Goal: Transaction & Acquisition: Book appointment/travel/reservation

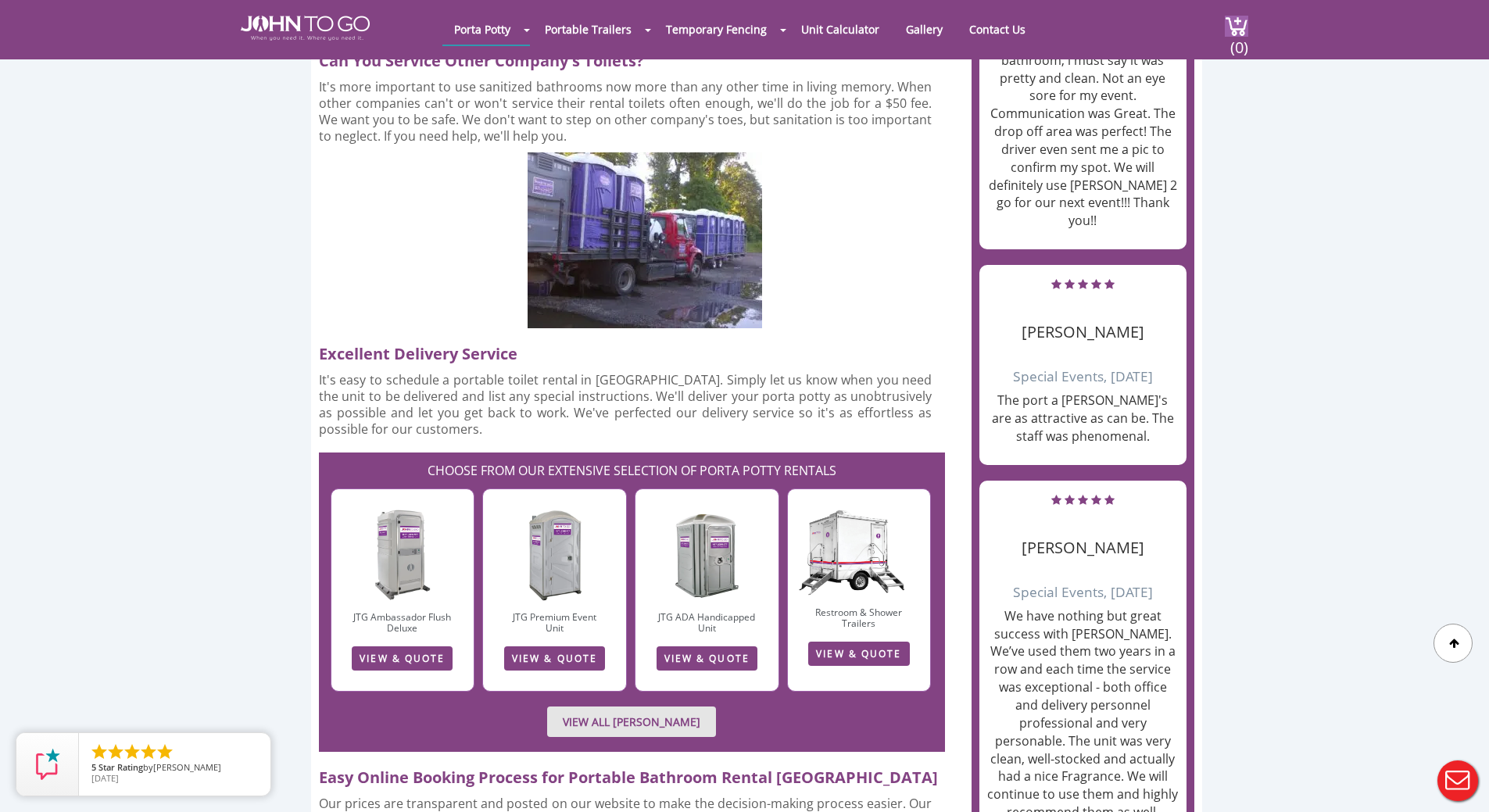
scroll to position [1876, 0]
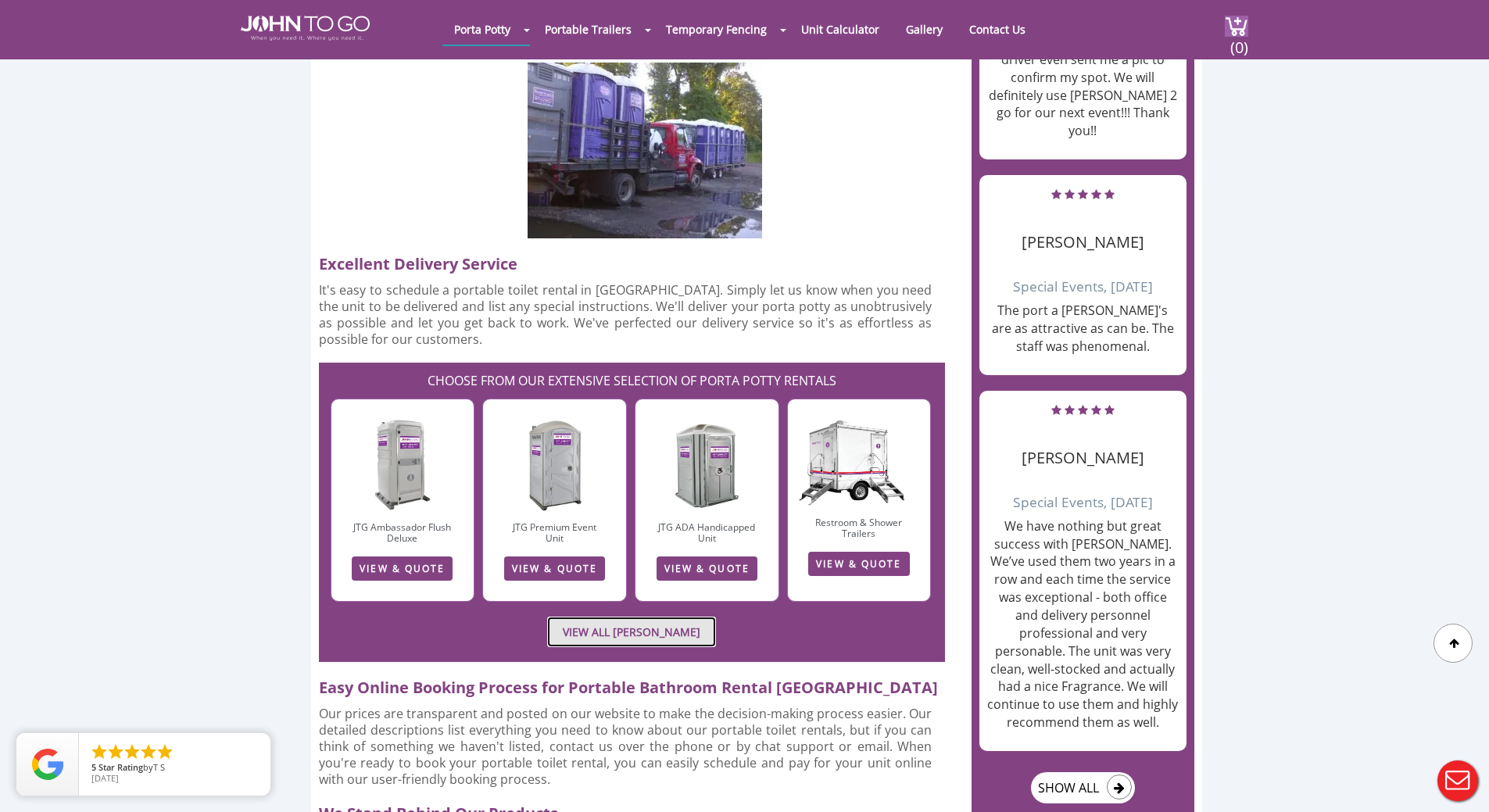
click at [610, 616] on link "VIEW ALL PORTA JOHN RENTALS" at bounding box center [631, 631] width 169 height 31
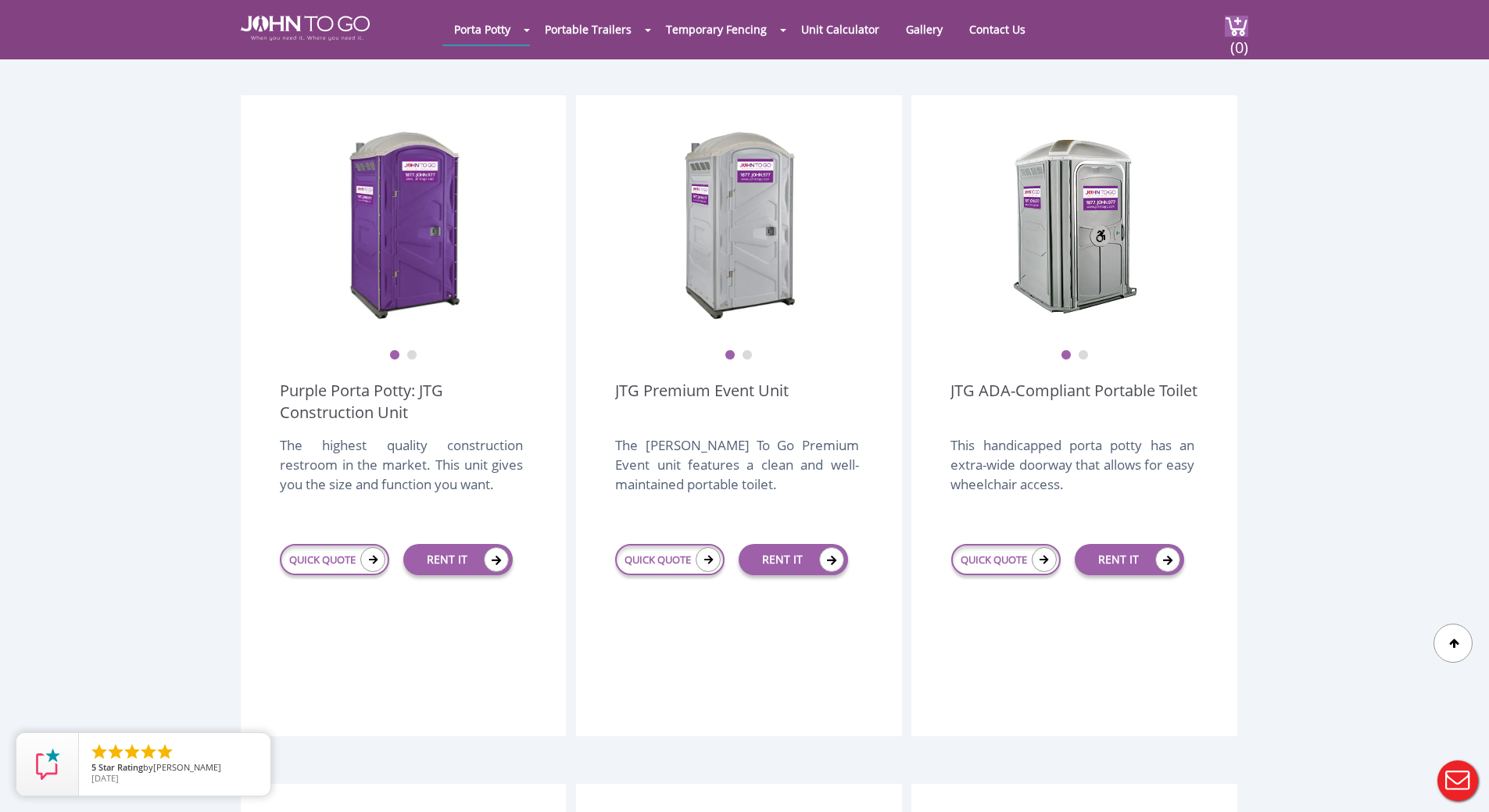
scroll to position [450, 0]
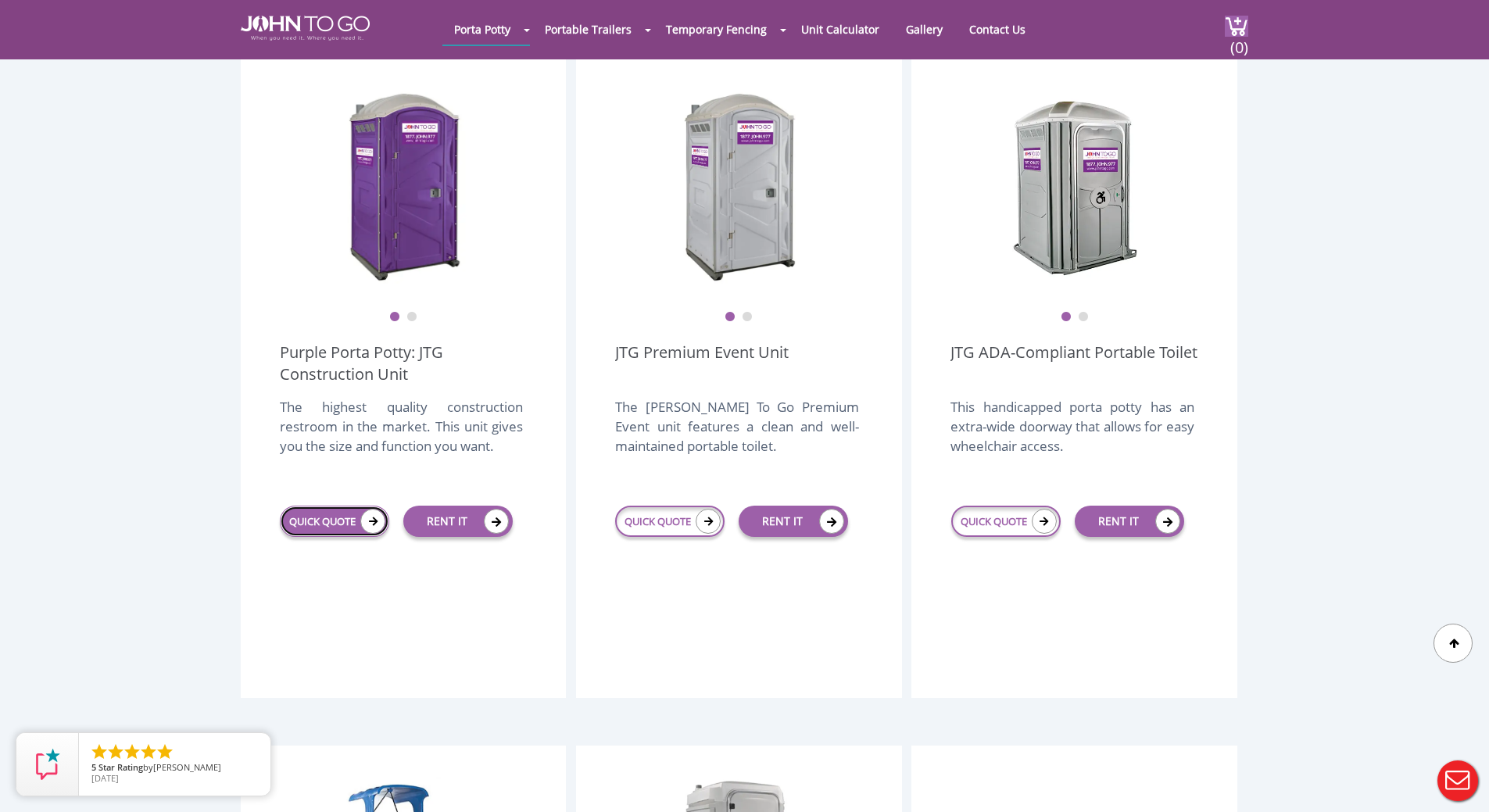
click at [323, 506] on link "QUICK QUOTE" at bounding box center [334, 521] width 110 height 32
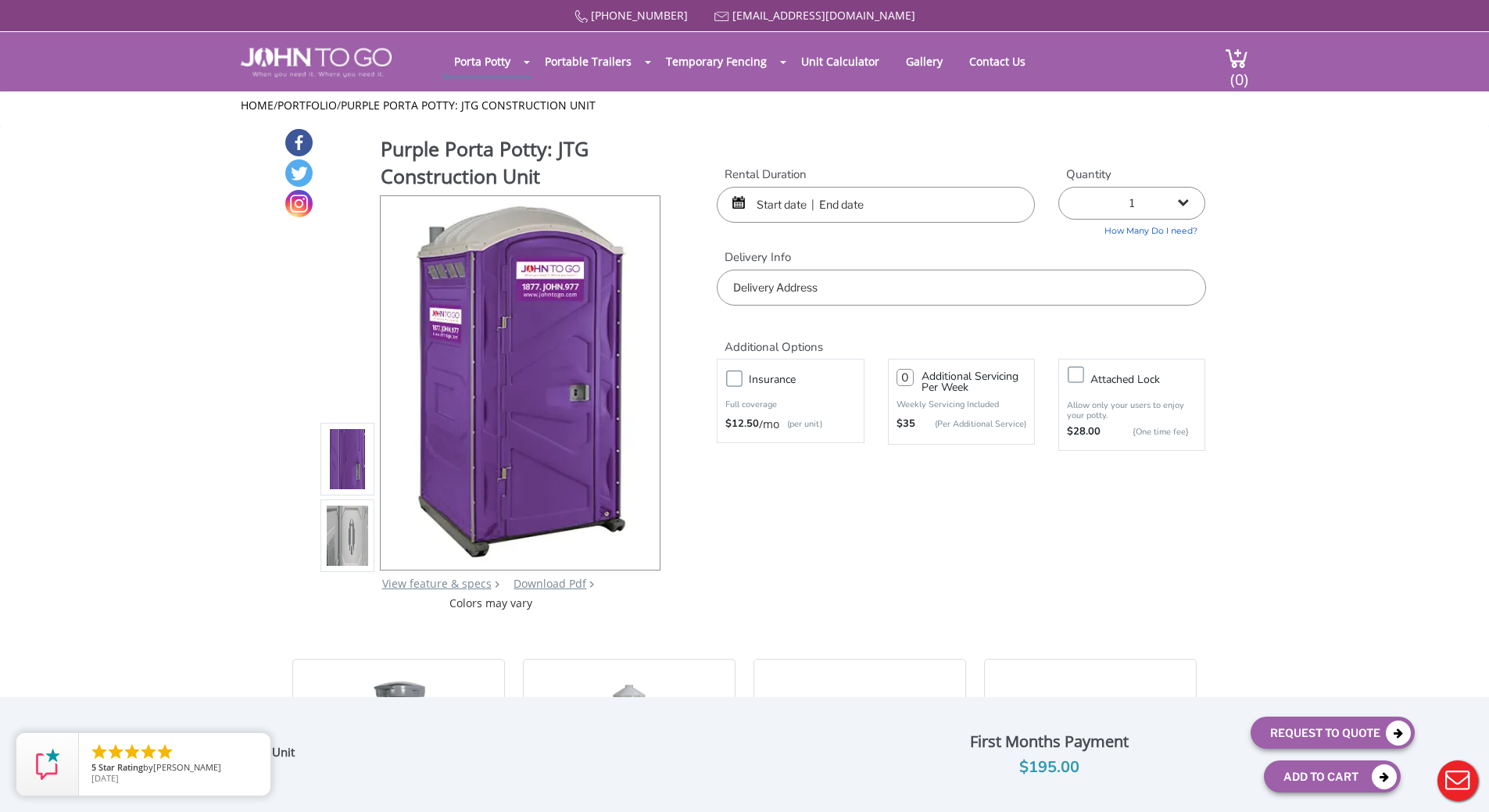
click at [844, 210] on input "text" at bounding box center [875, 205] width 318 height 36
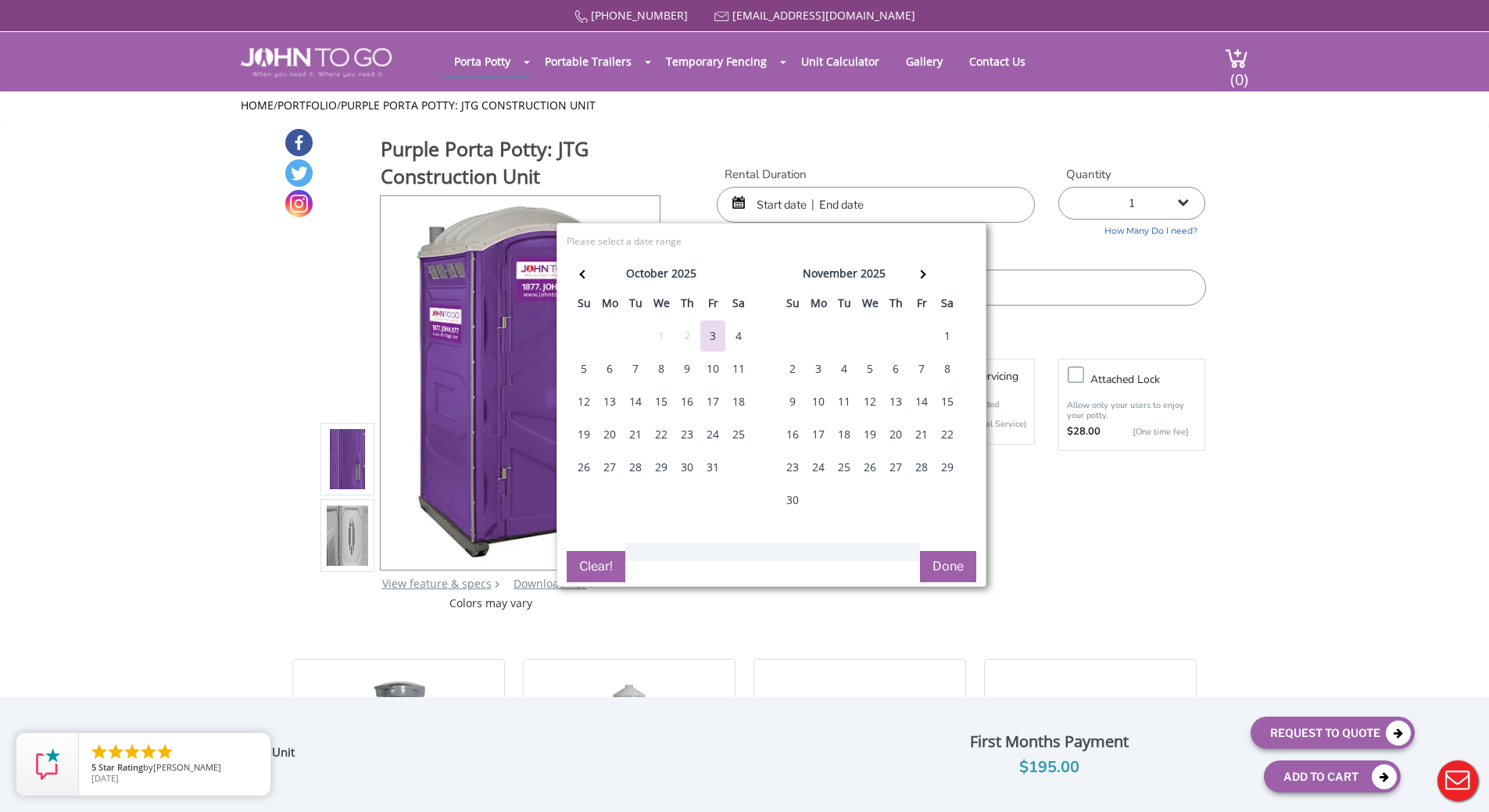
click at [687, 402] on div "16" at bounding box center [687, 402] width 25 height 32
click at [588, 431] on div "19" at bounding box center [584, 435] width 25 height 32
type input "[DATE] to [DATE]"
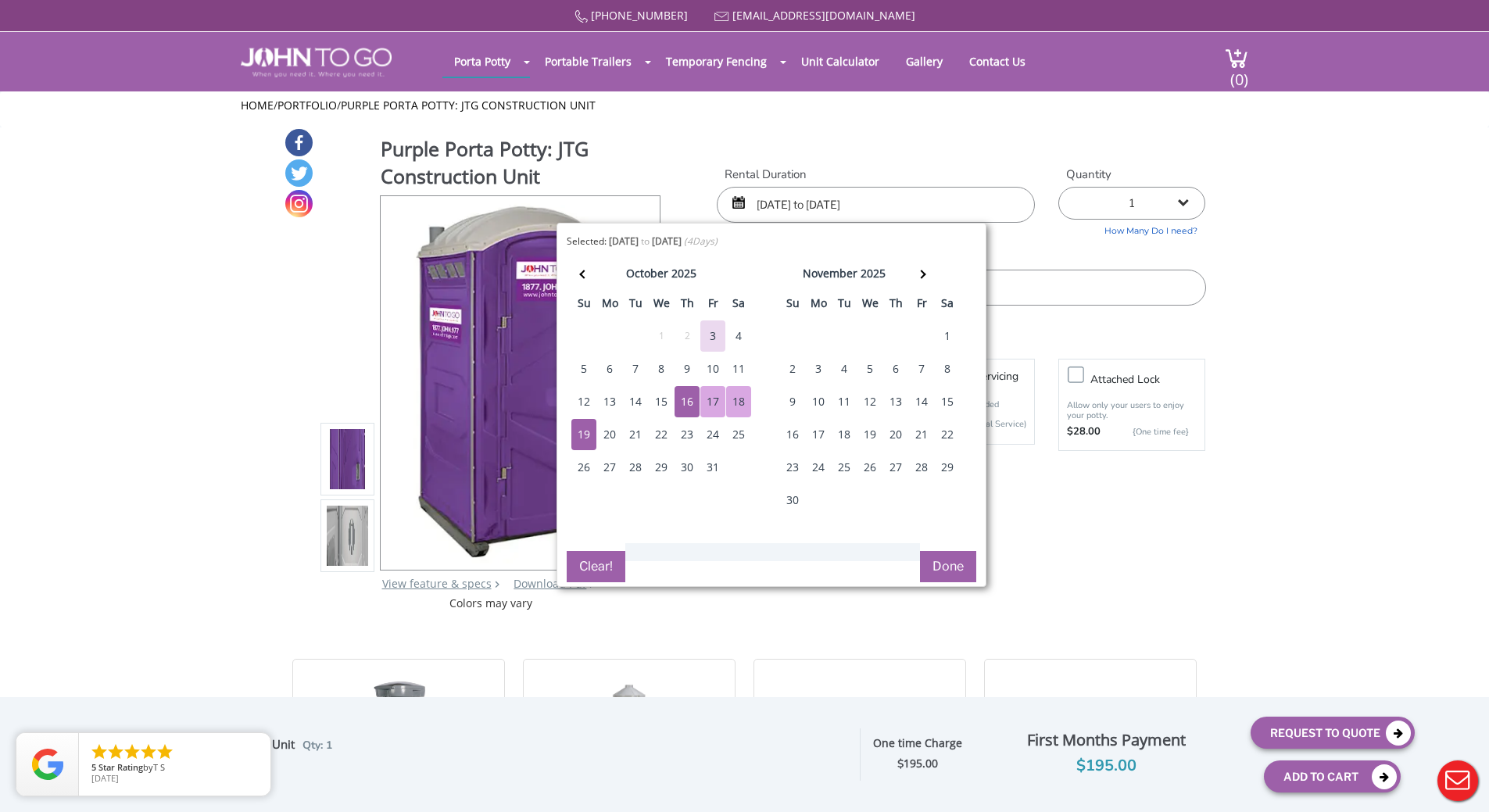
click at [945, 558] on button "Done" at bounding box center [948, 567] width 56 height 32
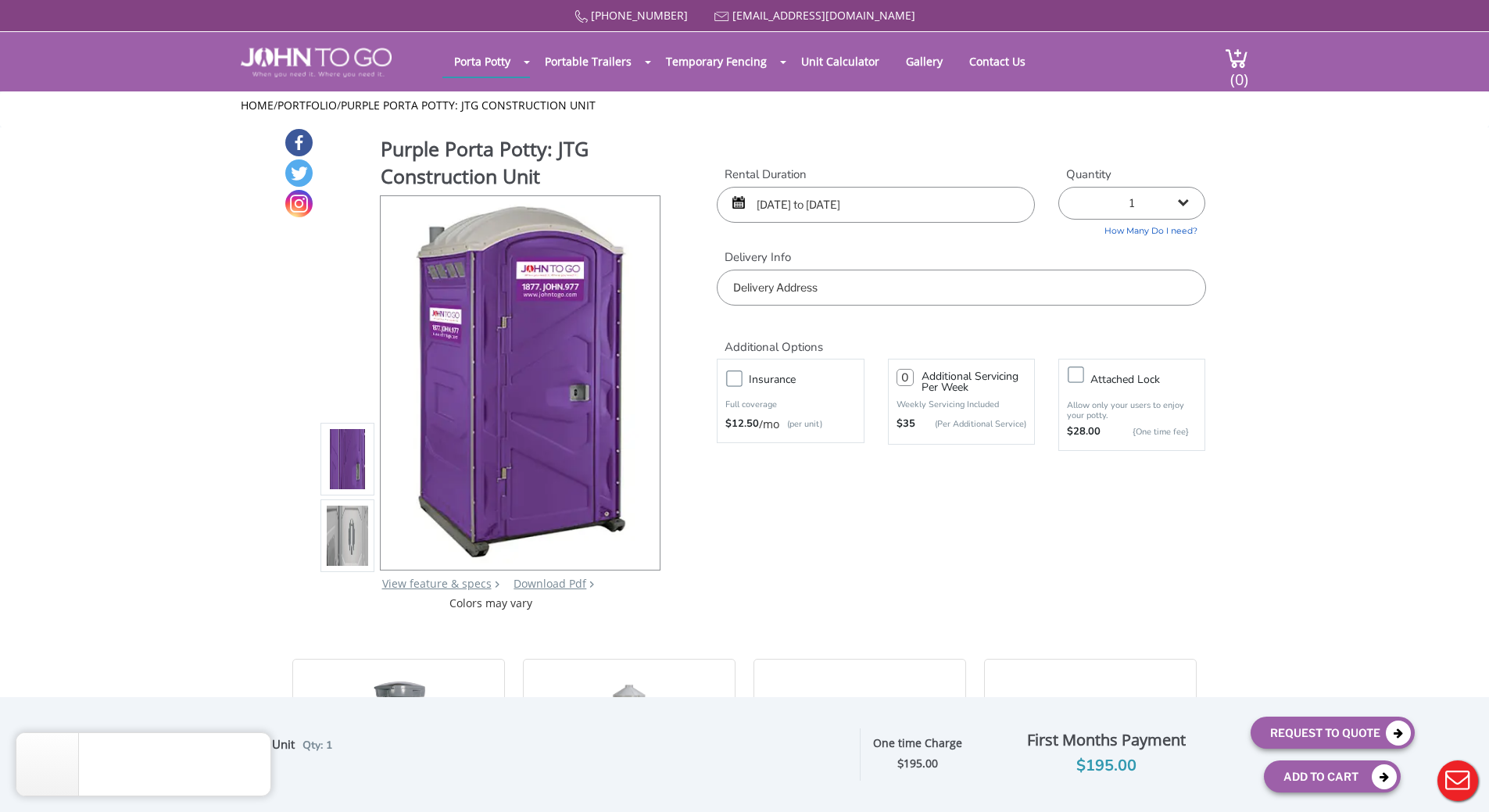
click at [854, 291] on input "text" at bounding box center [960, 287] width 488 height 36
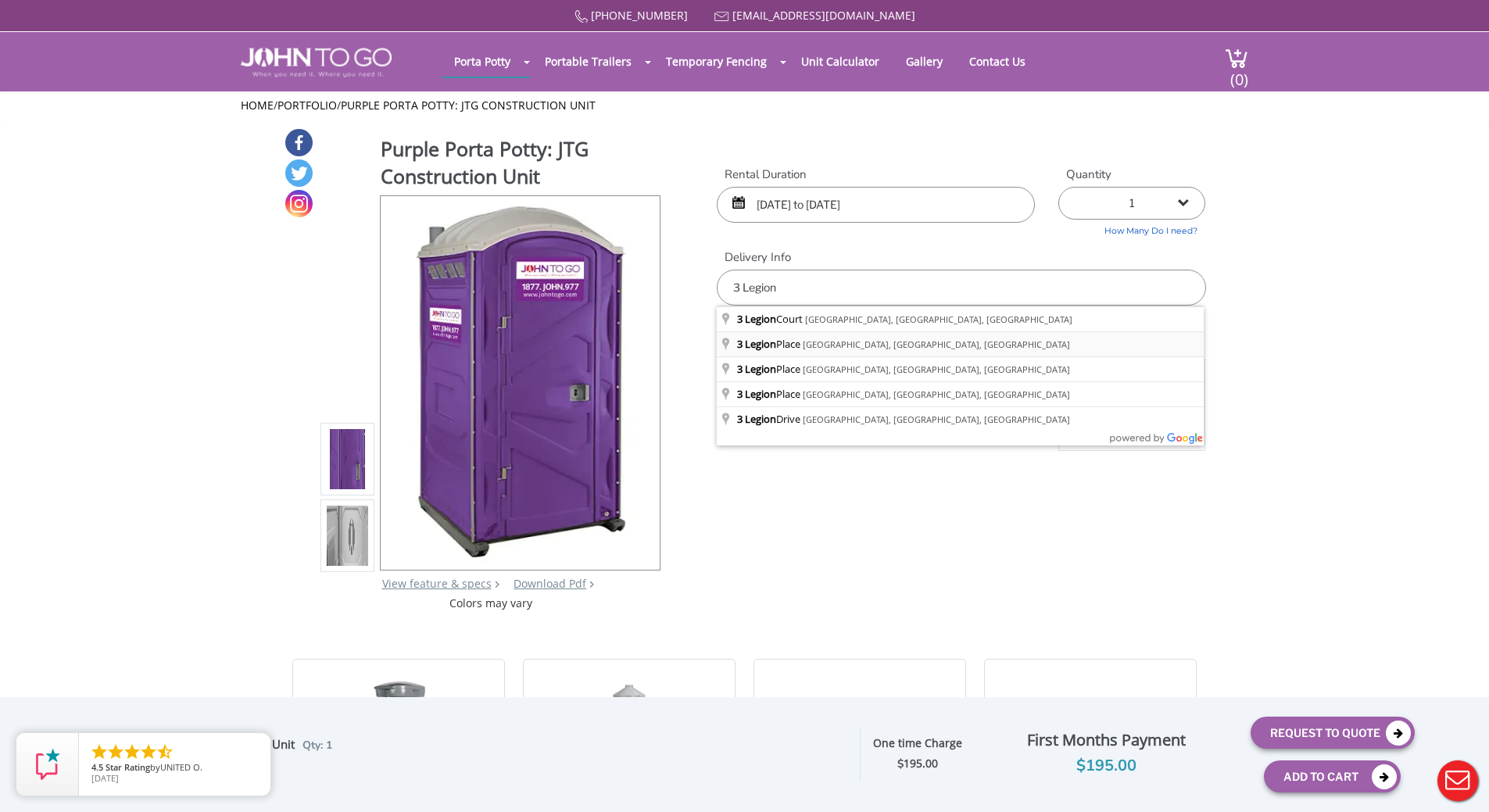
type input "[STREET_ADDRESS]"
